Goal: Task Accomplishment & Management: Manage account settings

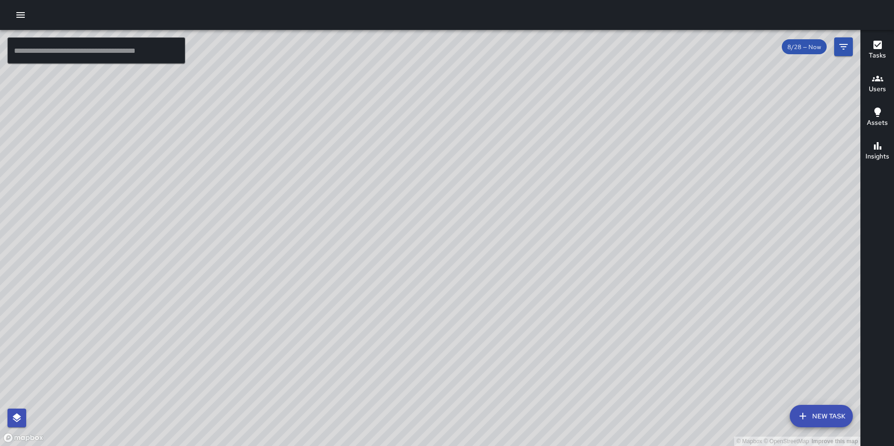
drag, startPoint x: 21, startPoint y: 15, endPoint x: 24, endPoint y: 27, distance: 12.9
click at [22, 15] on icon "button" at bounding box center [20, 15] width 8 height 6
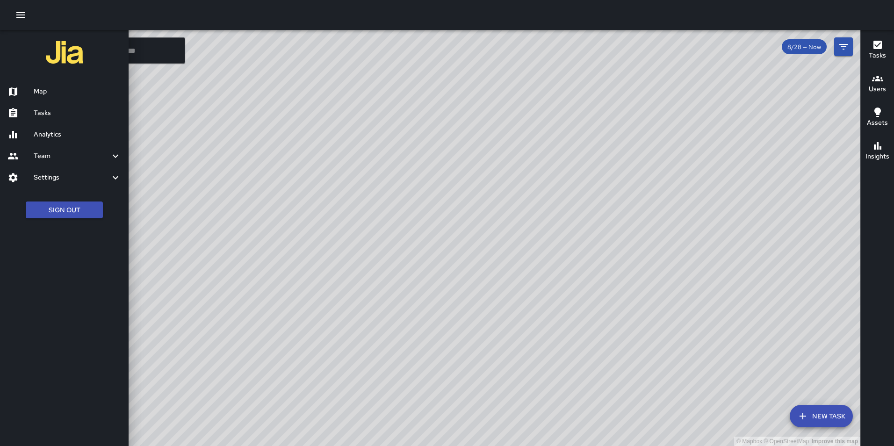
click at [68, 180] on h6 "Settings" at bounding box center [72, 178] width 76 height 10
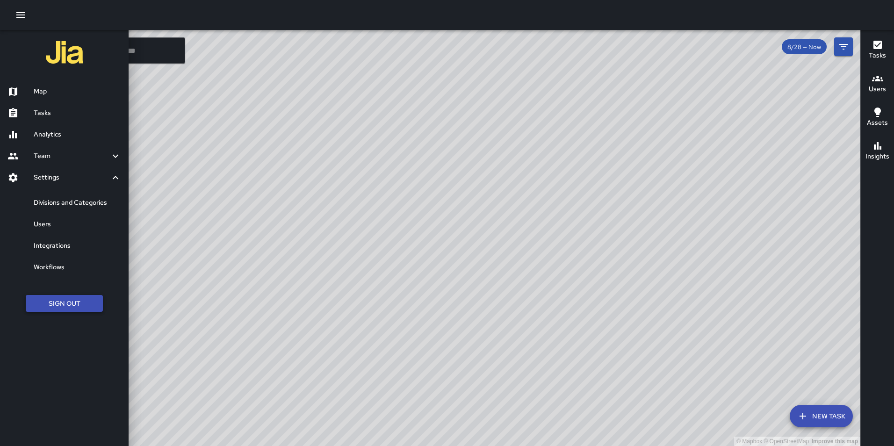
click at [65, 302] on button "Sign Out" at bounding box center [64, 303] width 77 height 17
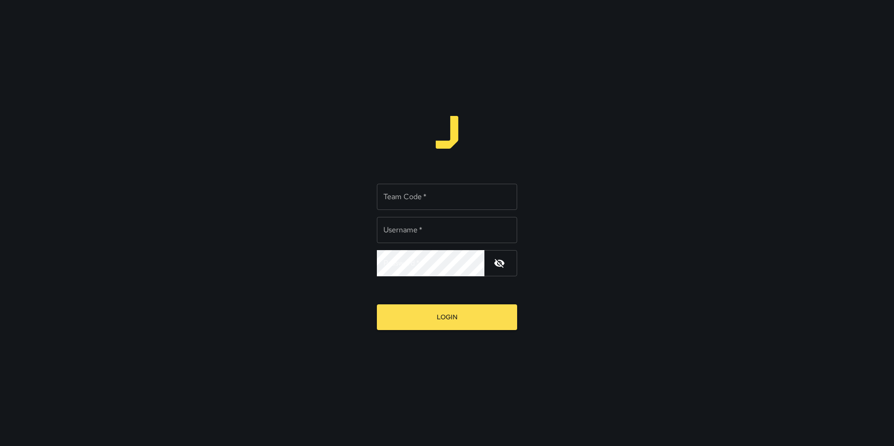
click at [398, 197] on input "Team Code   *" at bounding box center [447, 197] width 140 height 26
type input "**********"
type input "*"
type input "****"
click at [377, 305] on button "Login" at bounding box center [447, 318] width 140 height 26
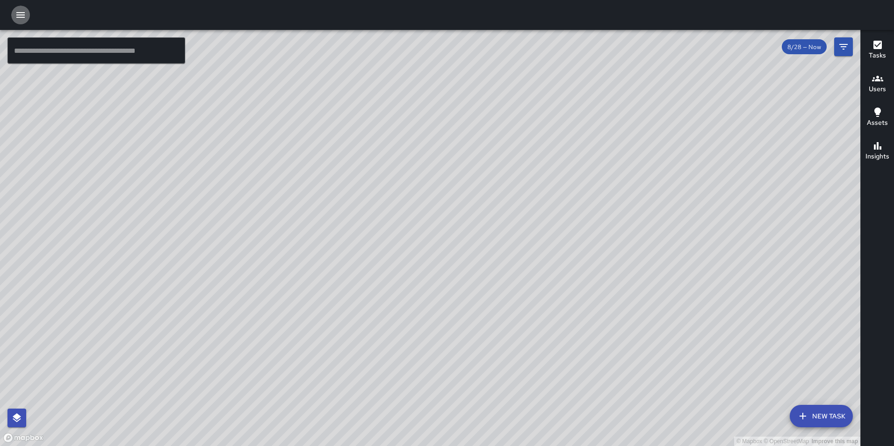
click at [25, 12] on icon "button" at bounding box center [20, 15] width 8 height 6
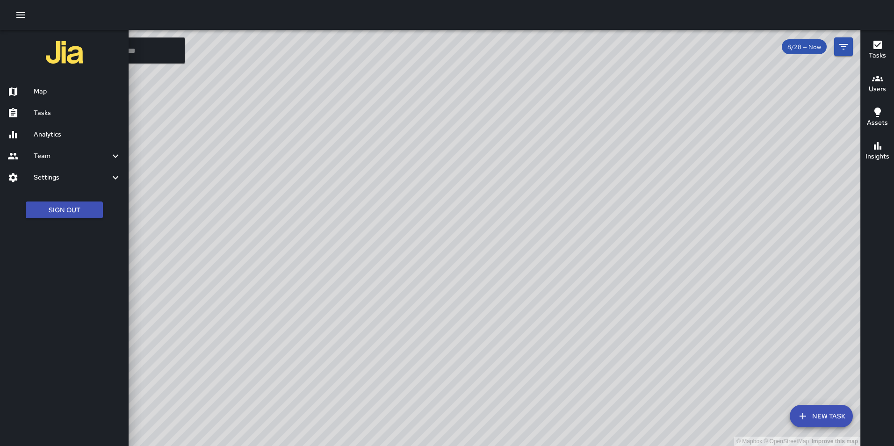
click at [66, 181] on h6 "Settings" at bounding box center [72, 178] width 76 height 10
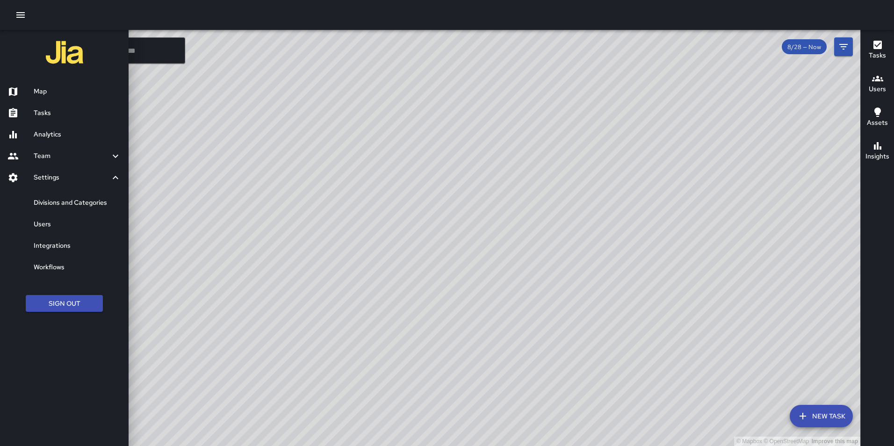
click at [82, 200] on h6 "Divisions and Categories" at bounding box center [77, 203] width 87 height 10
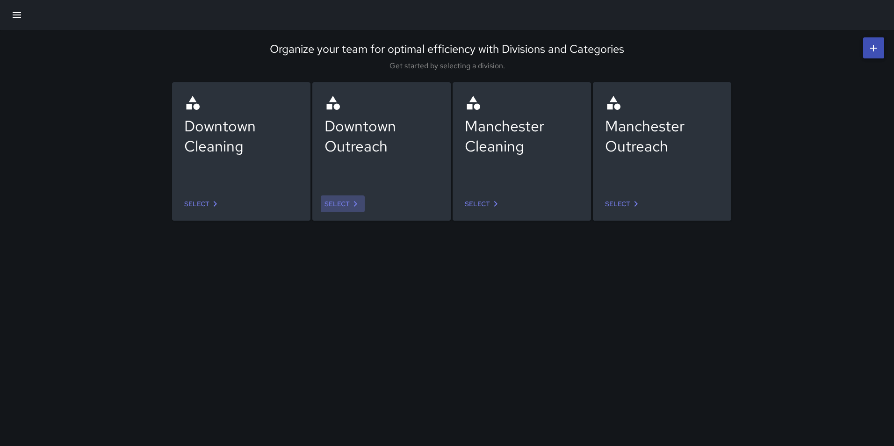
click at [332, 196] on link "Select" at bounding box center [343, 204] width 44 height 17
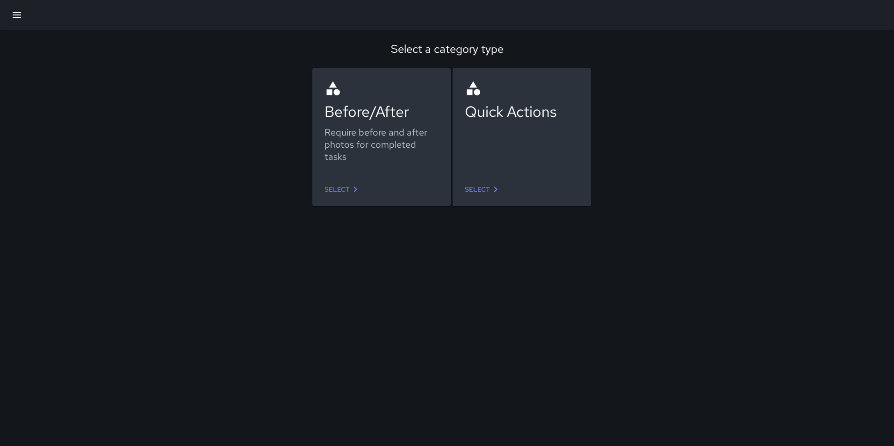
click at [364, 189] on link "Select" at bounding box center [343, 189] width 44 height 17
click at [485, 189] on link "Select" at bounding box center [483, 189] width 44 height 17
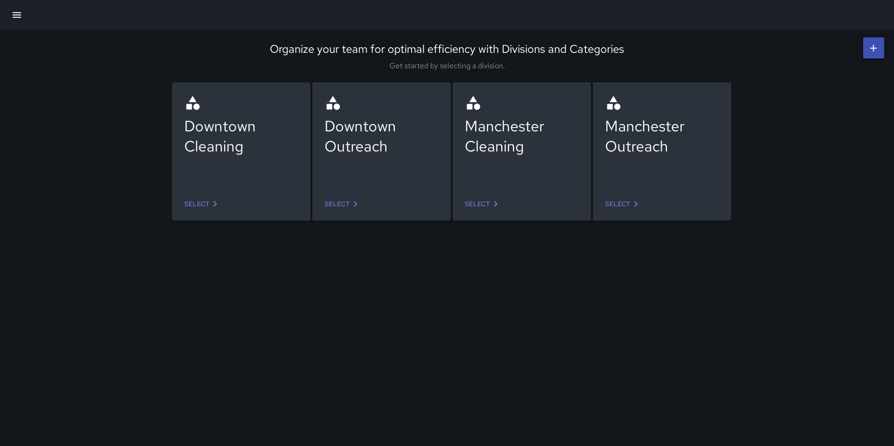
click at [207, 199] on link "Select" at bounding box center [203, 204] width 44 height 17
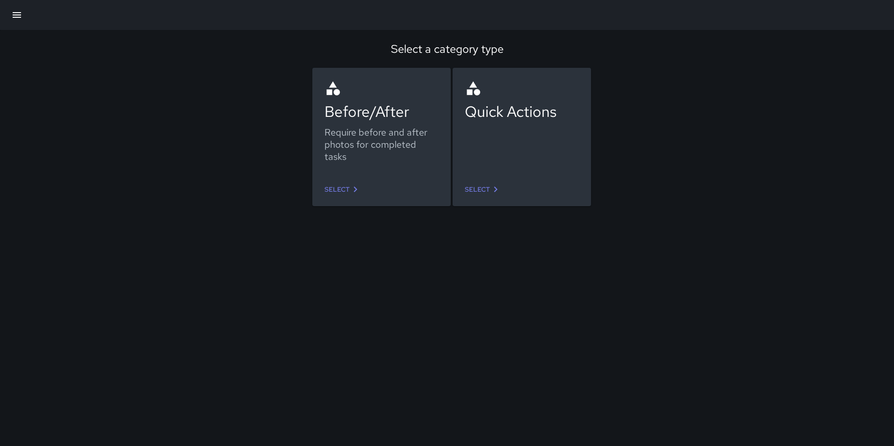
click at [348, 194] on link "Select" at bounding box center [343, 189] width 44 height 17
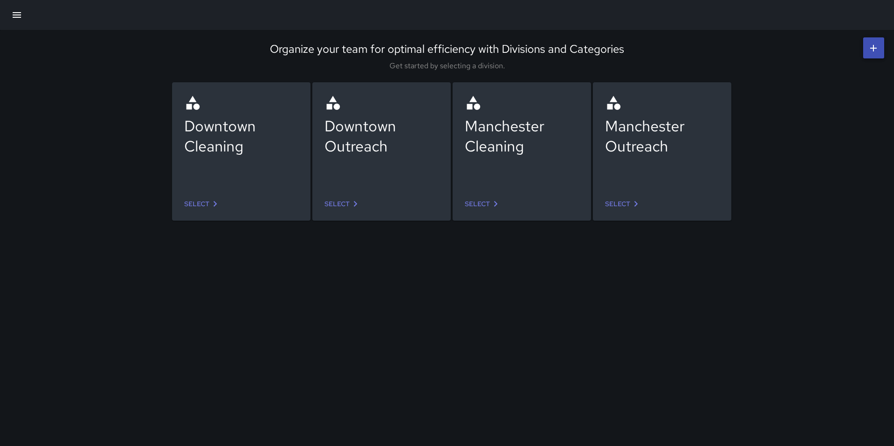
click at [482, 202] on link "Select" at bounding box center [483, 204] width 44 height 17
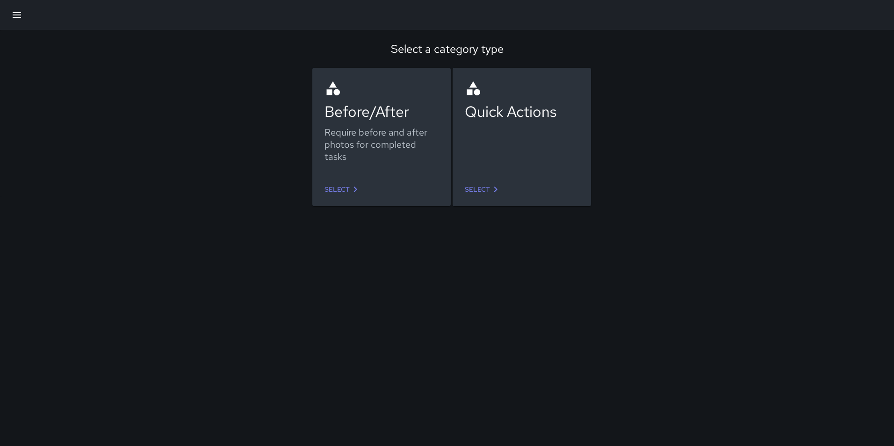
click at [341, 190] on link "Select" at bounding box center [343, 189] width 44 height 17
click at [339, 187] on link "Select" at bounding box center [343, 189] width 44 height 17
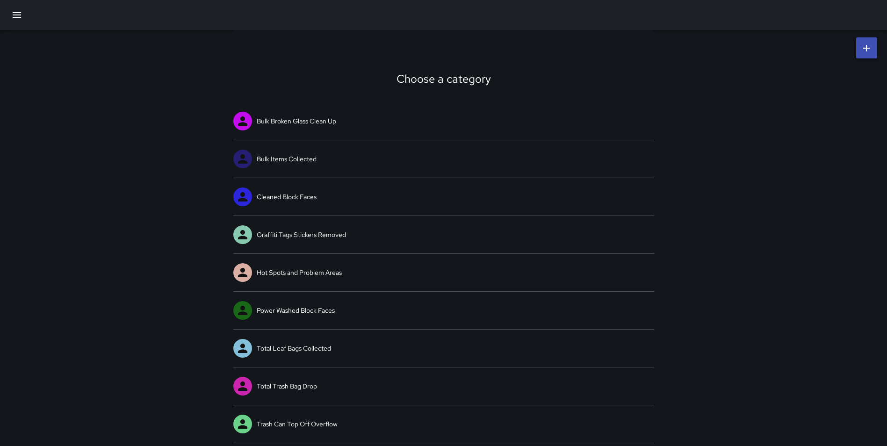
click at [11, 13] on button "button" at bounding box center [17, 15] width 22 height 22
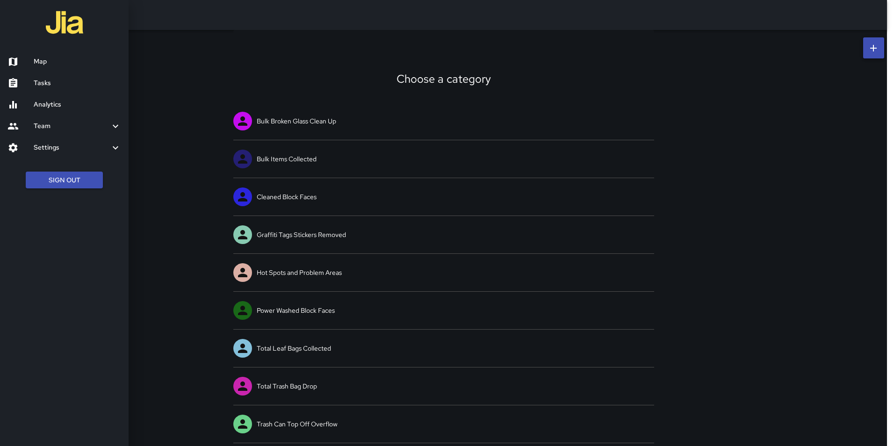
click at [57, 150] on h6 "Settings" at bounding box center [72, 148] width 76 height 10
click at [54, 169] on h6 "Divisions and Categories" at bounding box center [77, 173] width 87 height 10
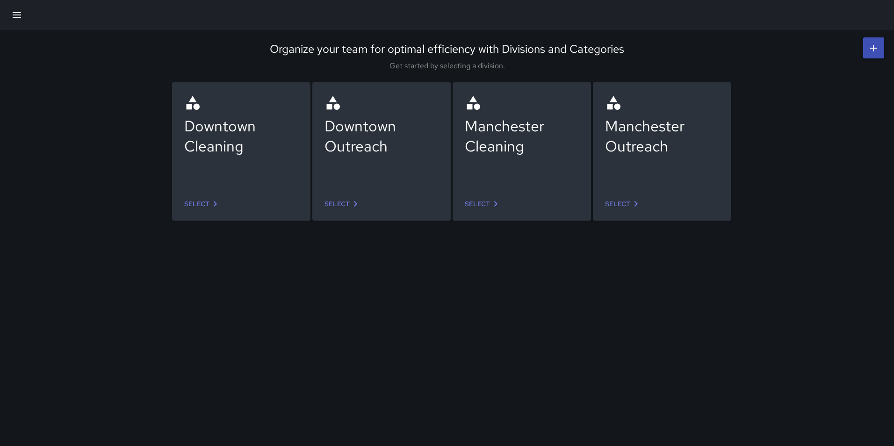
click at [192, 201] on link "Select" at bounding box center [203, 204] width 44 height 17
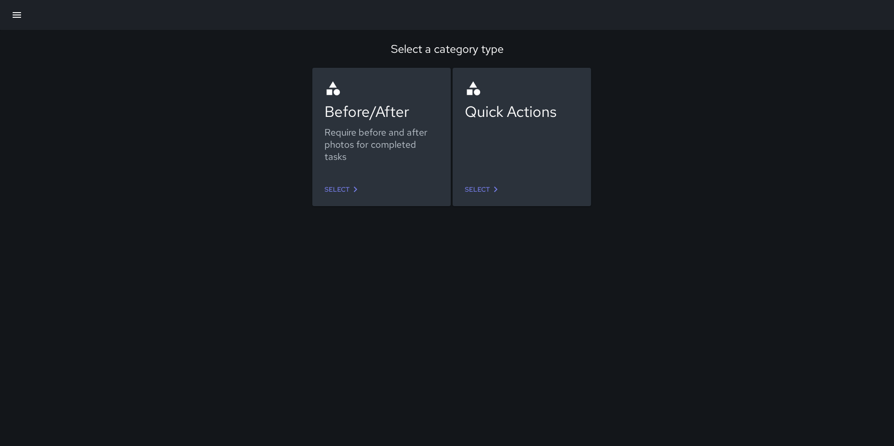
click at [341, 191] on link "Select" at bounding box center [343, 189] width 44 height 17
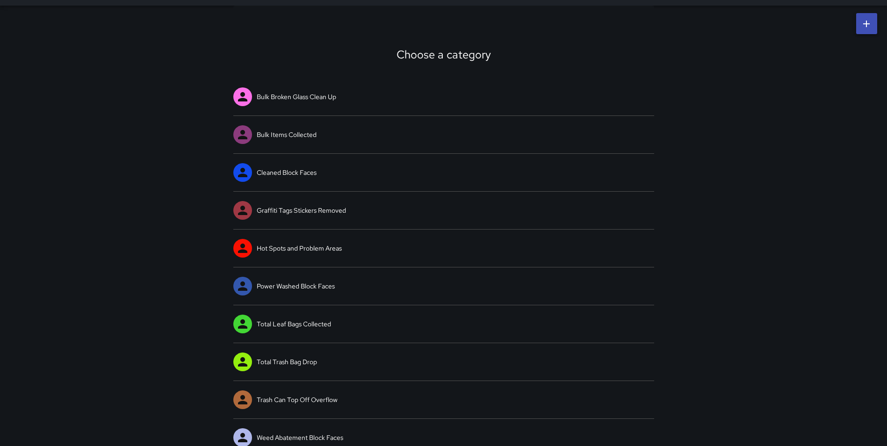
scroll to position [35, 0]
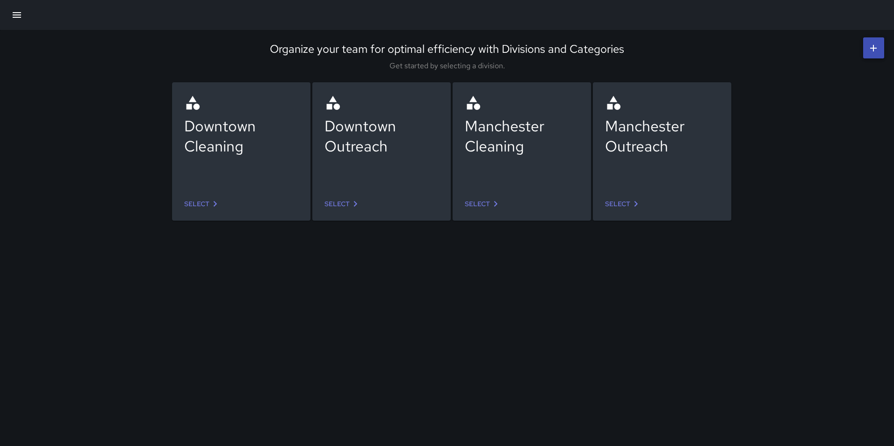
click at [470, 198] on link "Select" at bounding box center [483, 204] width 44 height 17
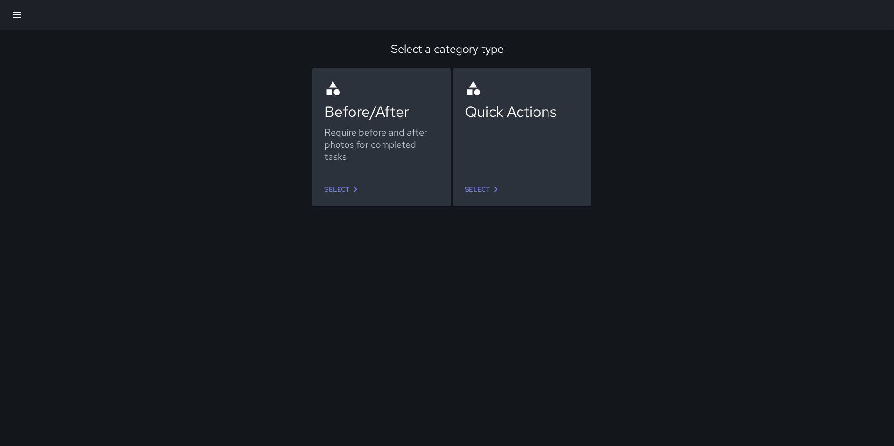
click at [335, 190] on link "Select" at bounding box center [343, 189] width 44 height 17
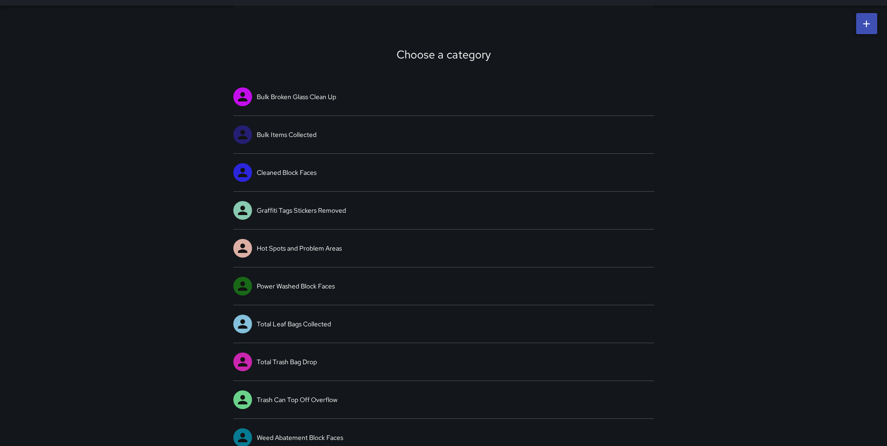
scroll to position [35, 0]
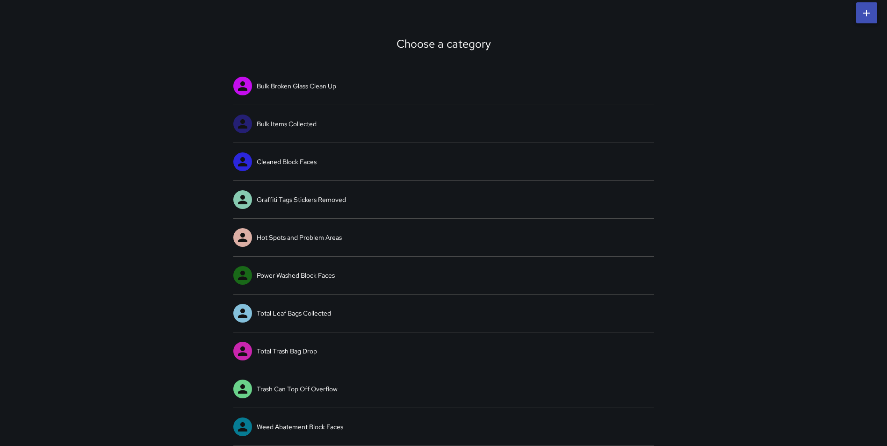
click at [716, 69] on div "Choose a category Bulk Broken Glass Clean Up Bulk Items Collected Cleaned Block…" at bounding box center [443, 220] width 887 height 451
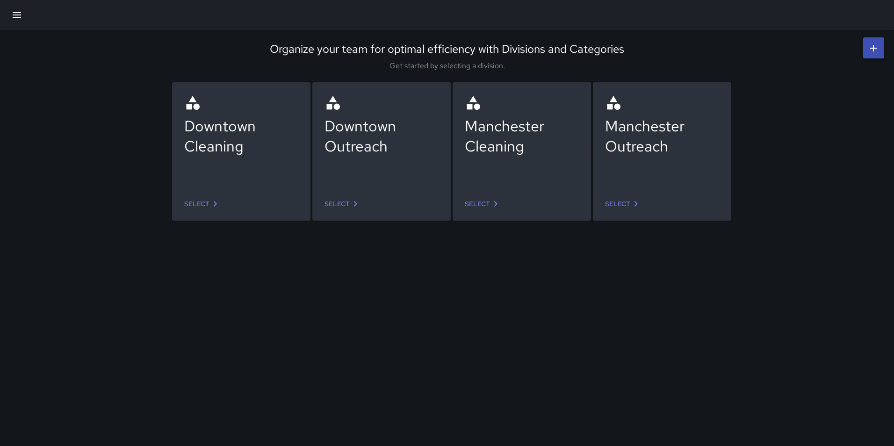
click at [474, 198] on link "Select" at bounding box center [483, 204] width 44 height 17
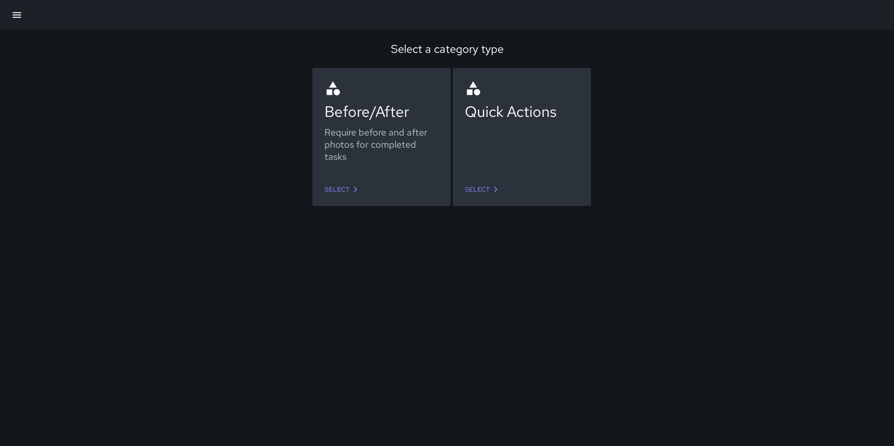
click at [338, 182] on link "Select" at bounding box center [343, 189] width 44 height 17
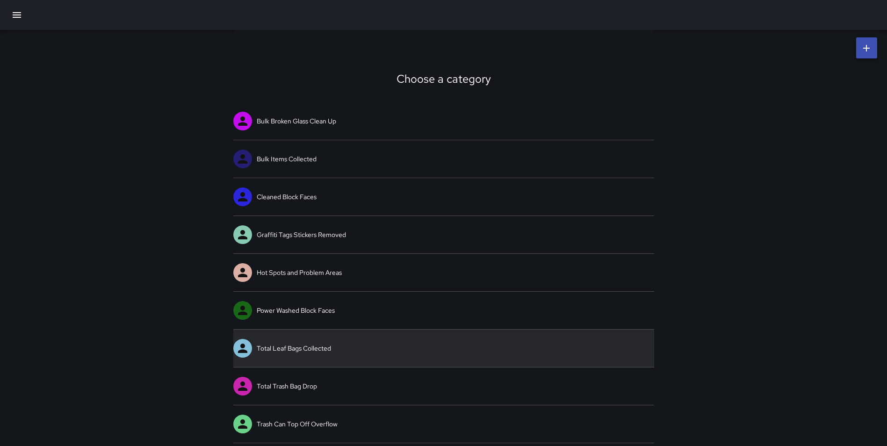
scroll to position [35, 0]
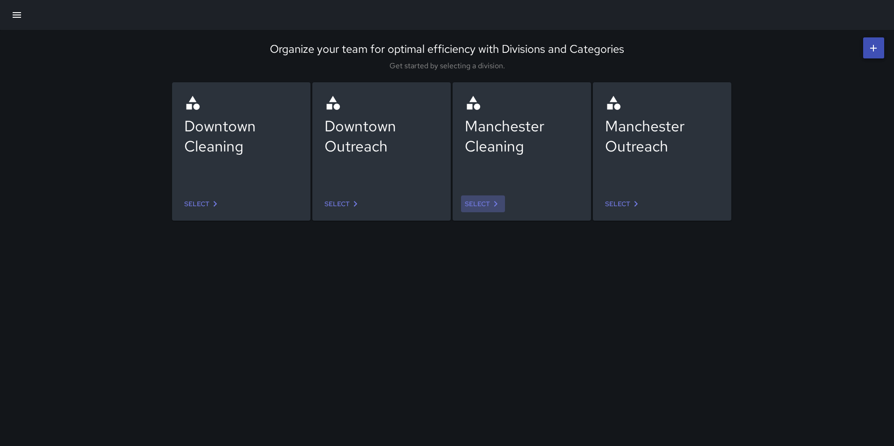
click at [482, 202] on link "Select" at bounding box center [483, 204] width 44 height 17
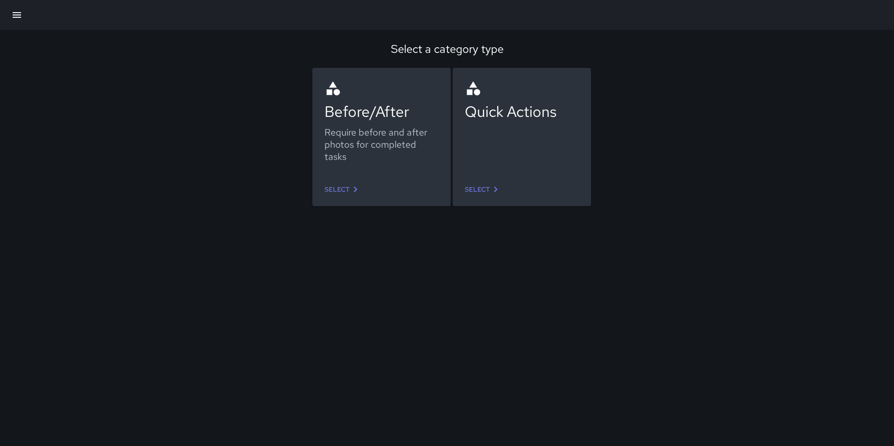
click at [332, 186] on link "Select" at bounding box center [343, 189] width 44 height 17
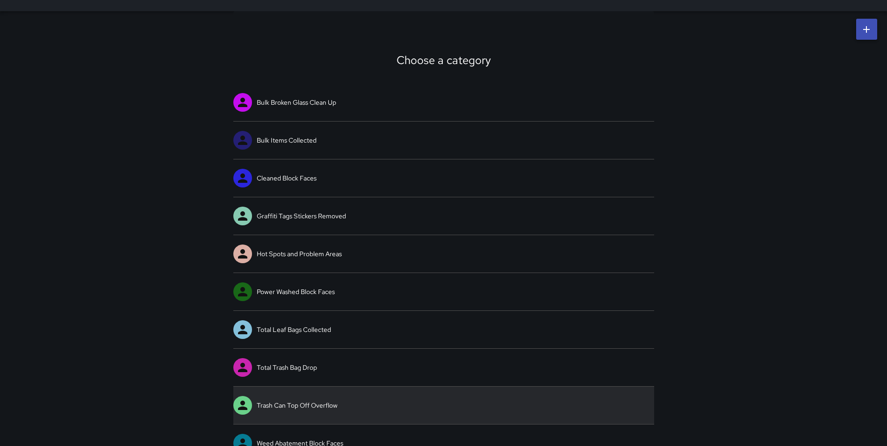
scroll to position [35, 0]
